Goal: Communication & Community: Connect with others

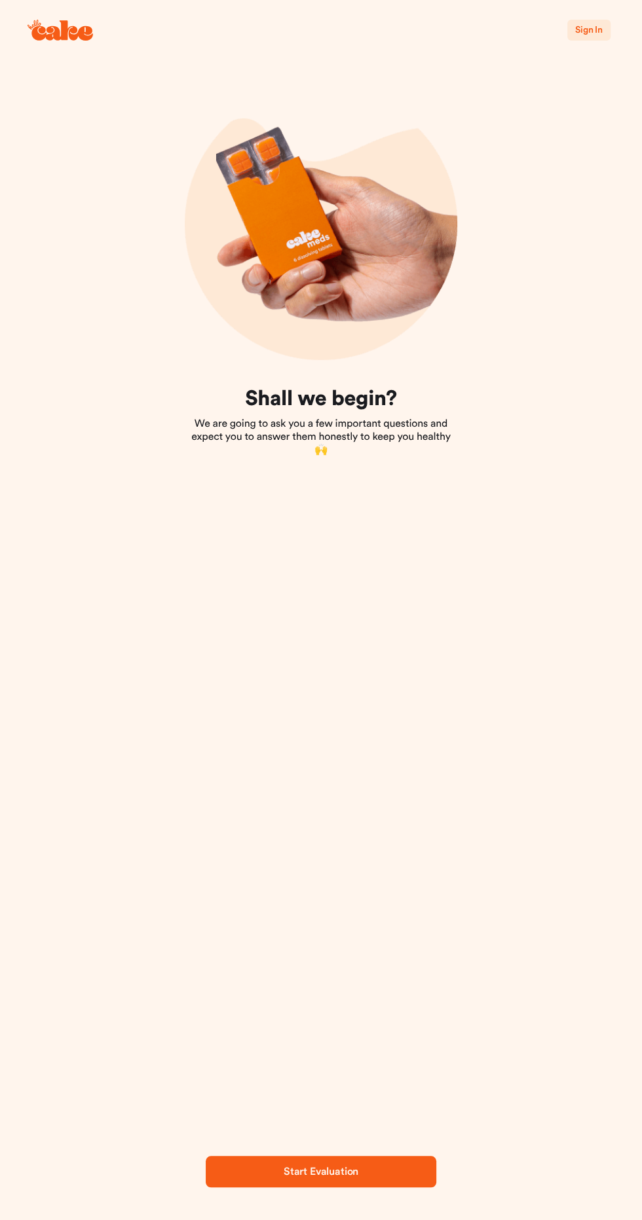
click at [602, 35] on button "Sign In" at bounding box center [588, 30] width 43 height 21
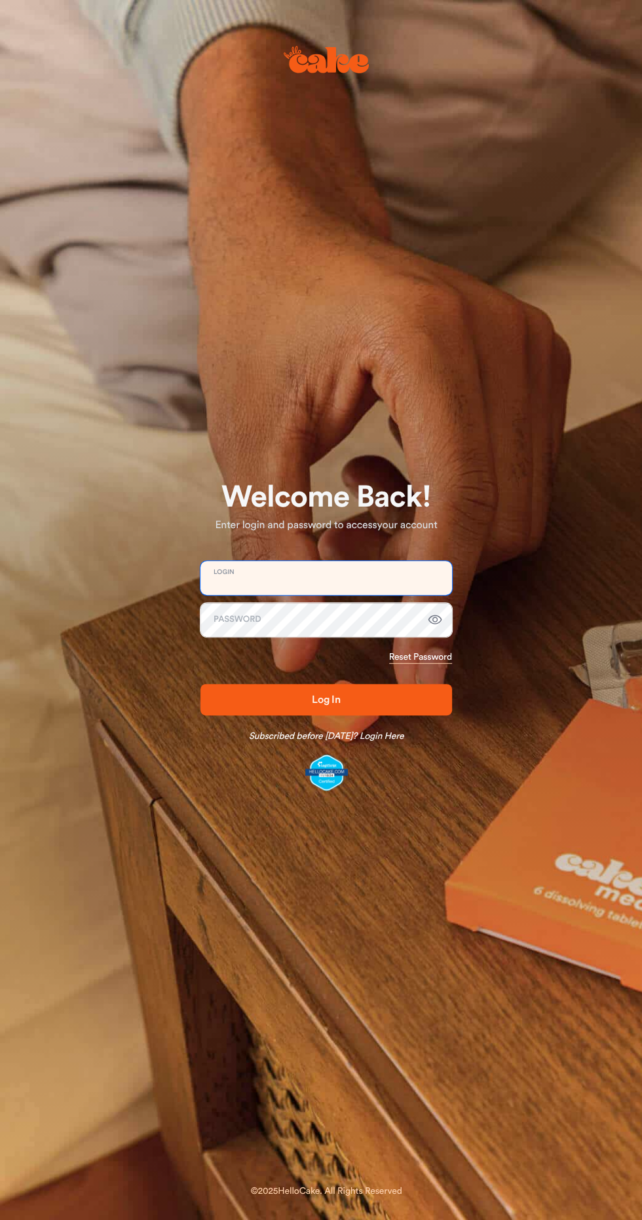
click at [278, 581] on input "email" at bounding box center [325, 578] width 251 height 34
type input "**********"
click at [200, 684] on button "Log In" at bounding box center [325, 699] width 251 height 31
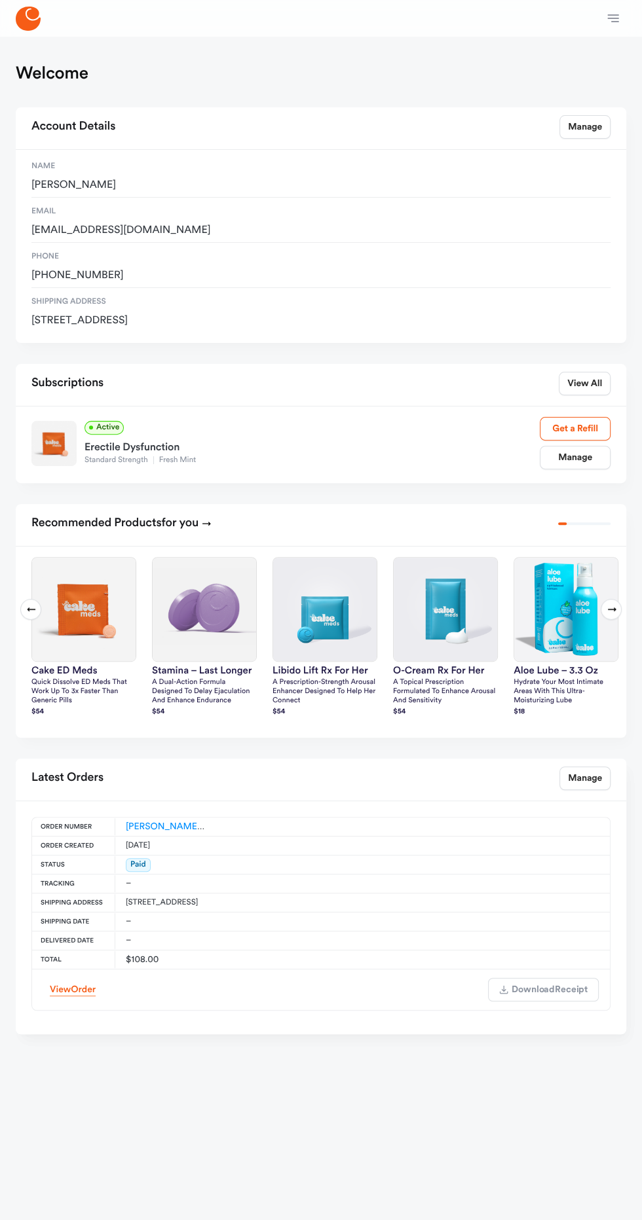
click at [620, 22] on icon "button" at bounding box center [613, 18] width 16 height 16
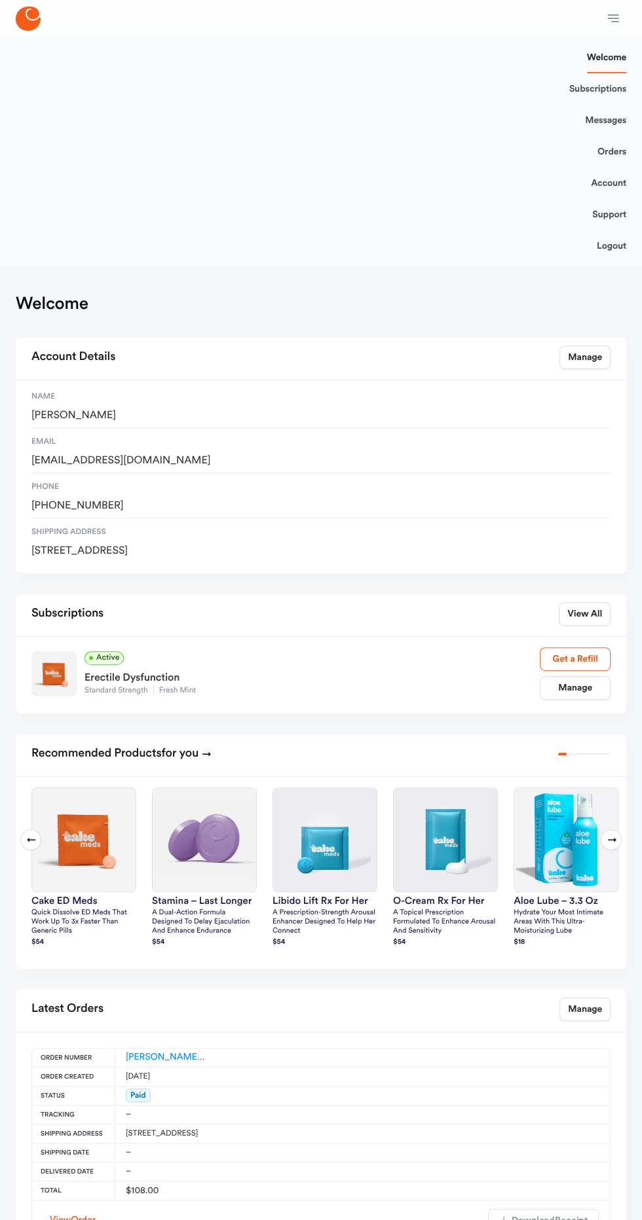
click at [621, 122] on link "Messages" at bounding box center [605, 120] width 41 height 31
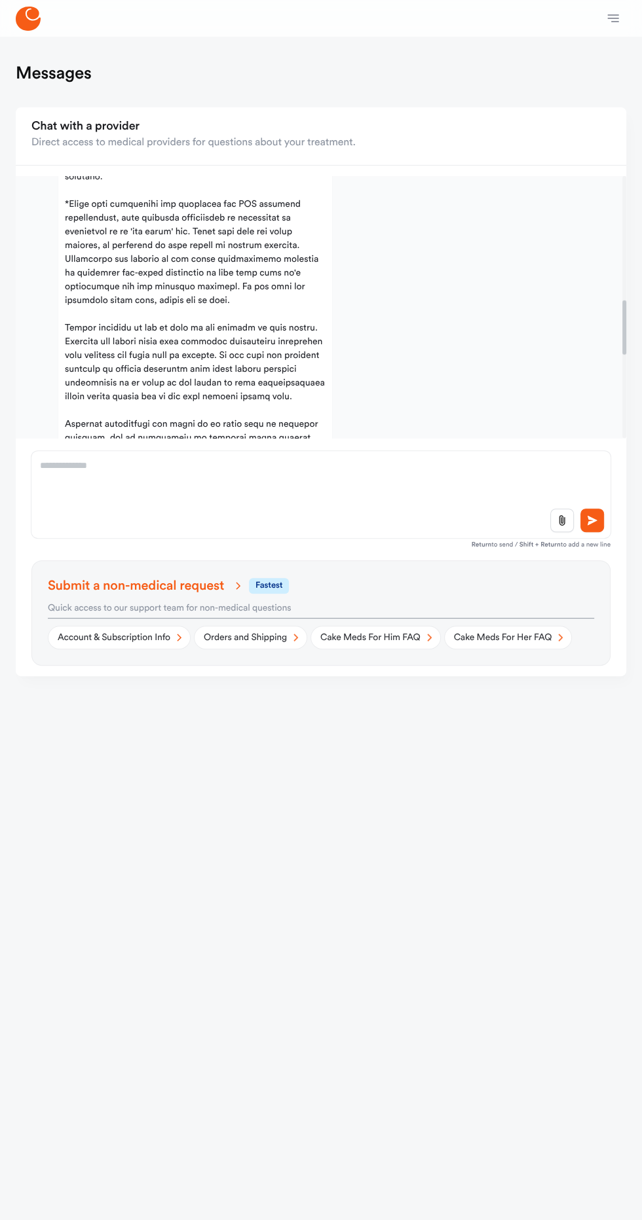
scroll to position [604, 0]
